Goal: Task Accomplishment & Management: Manage account settings

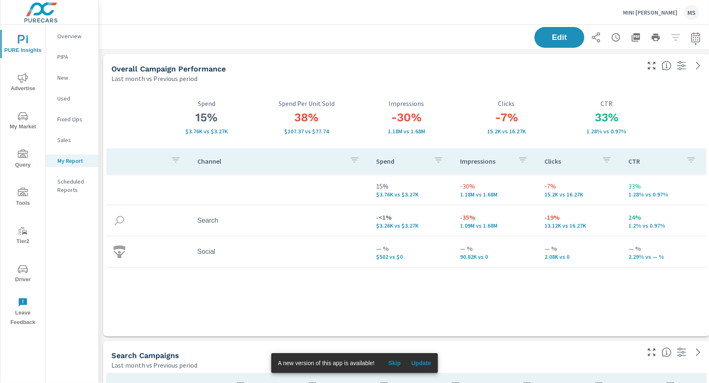
scroll to position [1439, 615]
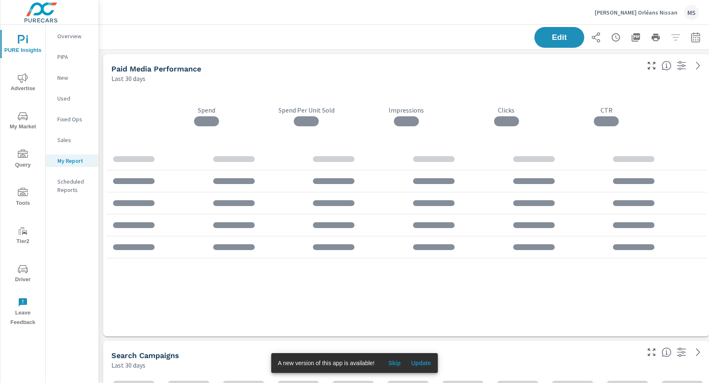
scroll to position [2969, 615]
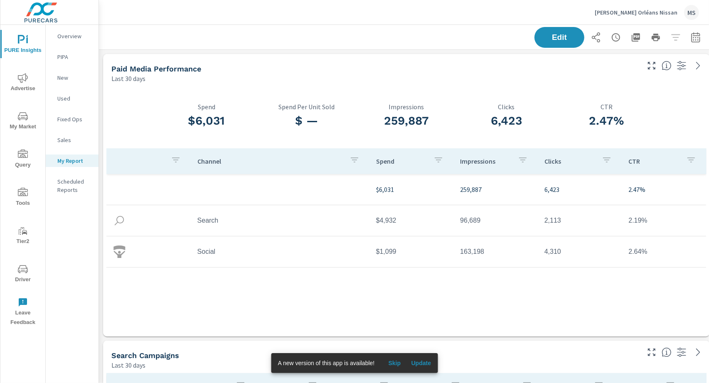
click at [67, 175] on div "Scheduled Reports" at bounding box center [72, 185] width 53 height 21
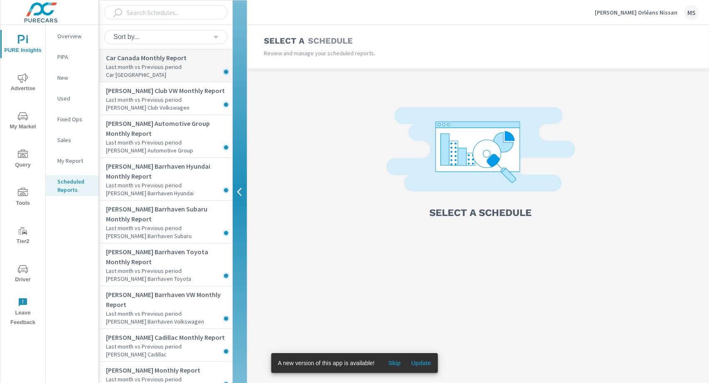
click at [158, 63] on p "Last month vs Previous period" at bounding box center [169, 67] width 126 height 8
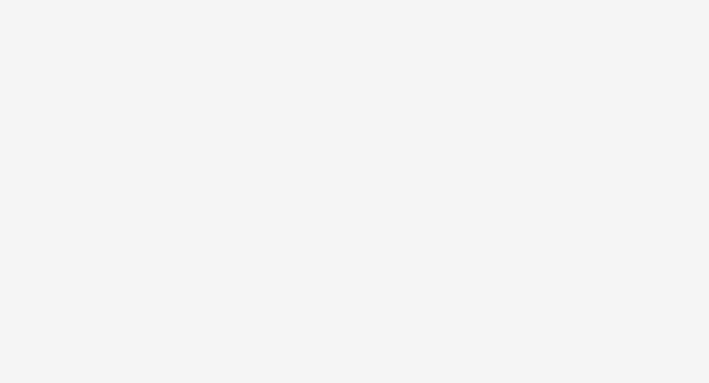
select select "Monthly"
select select "EST"
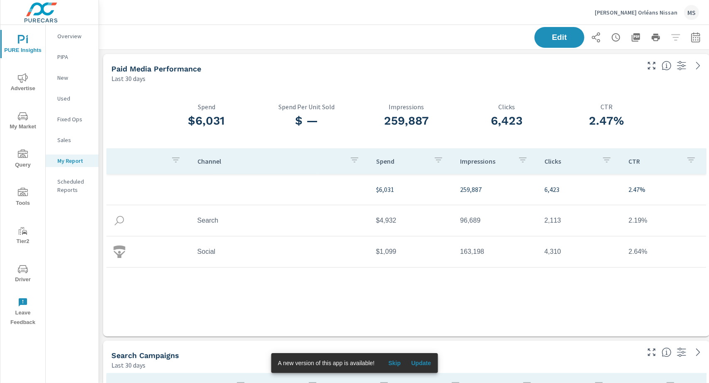
scroll to position [2969, 615]
